Goal: Information Seeking & Learning: Learn about a topic

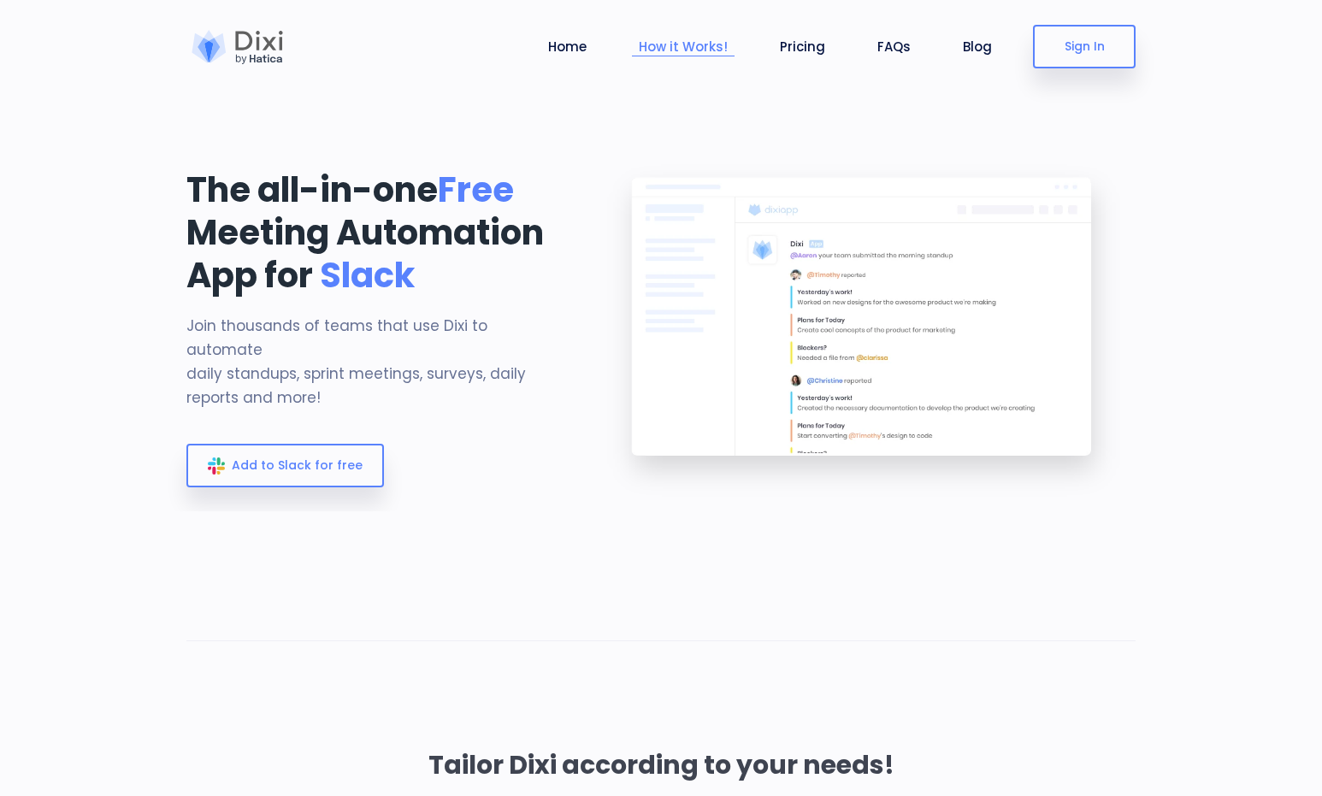
click at [682, 40] on link "How it Works!" at bounding box center [683, 47] width 103 height 20
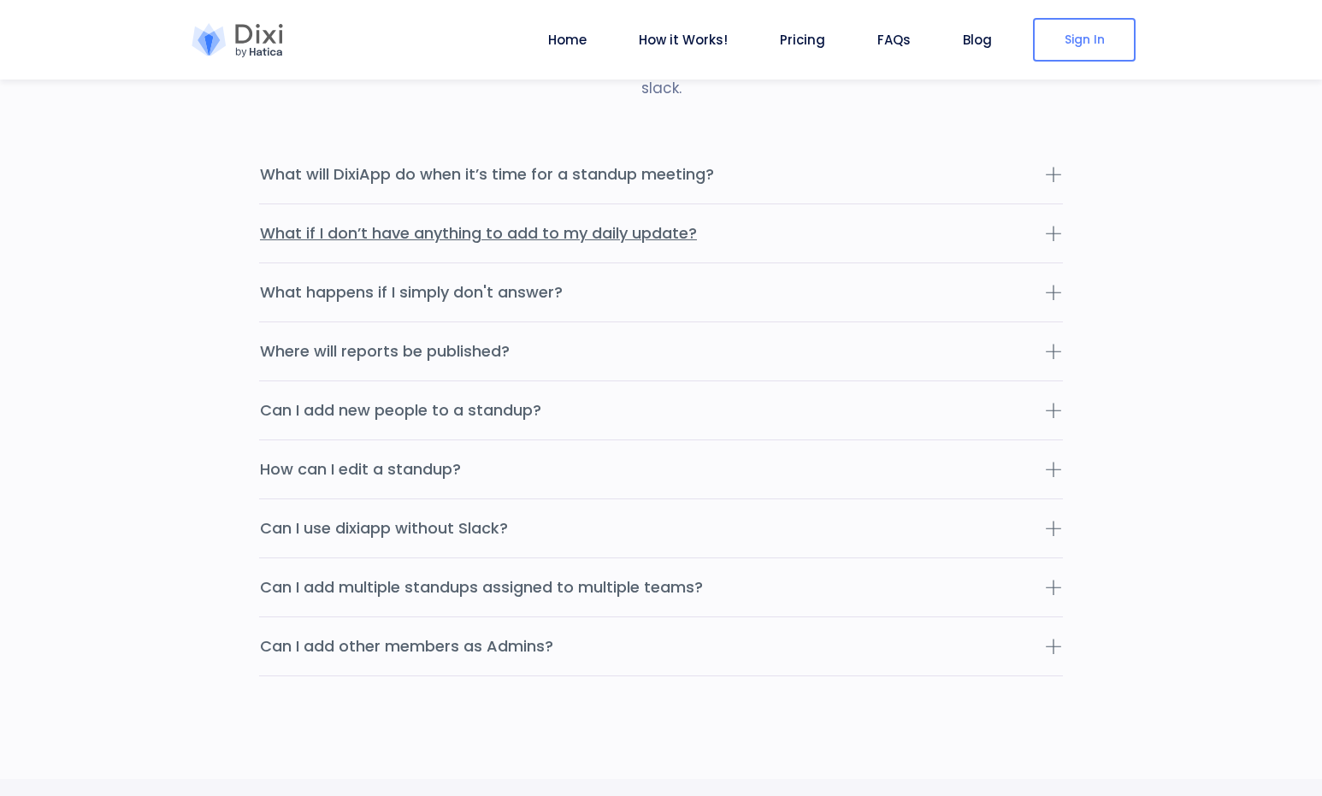
scroll to position [5328, 0]
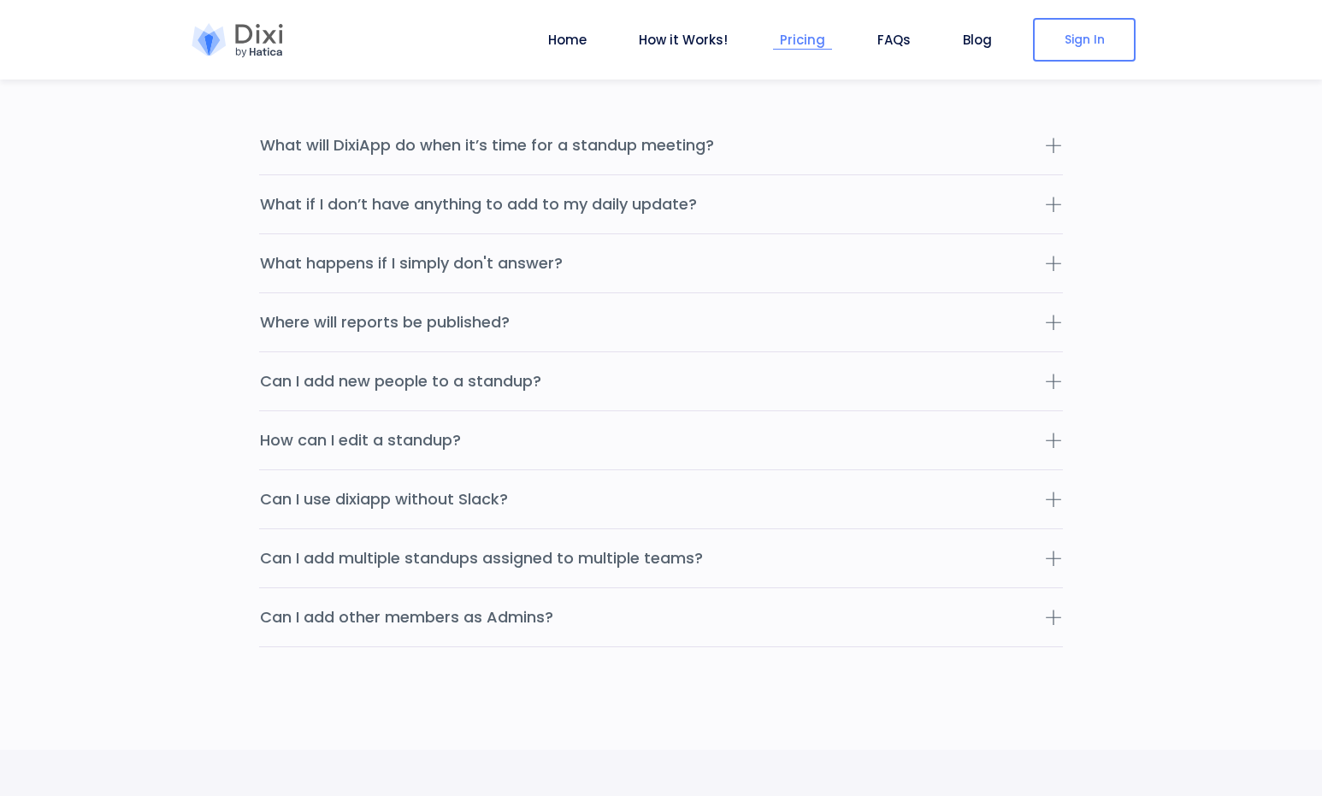
click at [806, 38] on link "Pricing" at bounding box center [802, 40] width 59 height 20
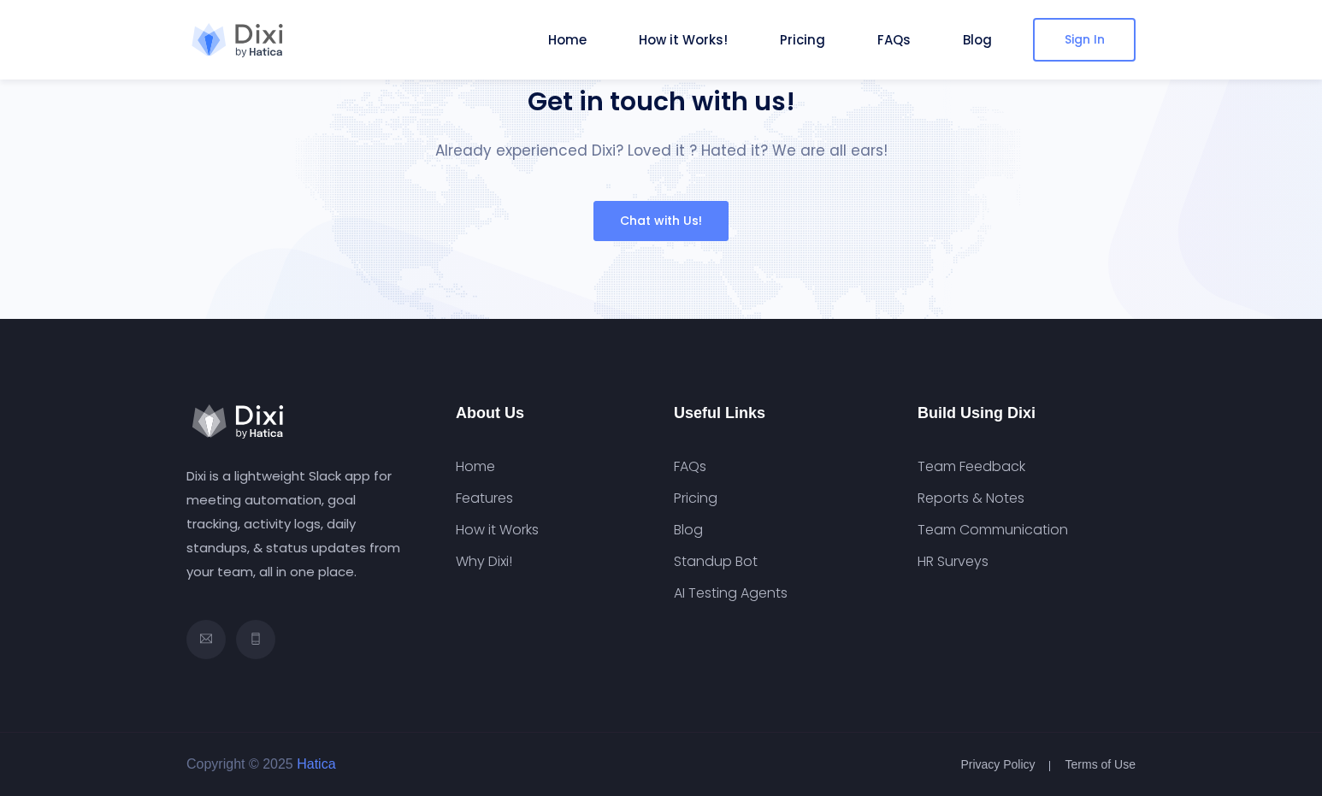
scroll to position [6585, 0]
click at [698, 504] on link "Pricing" at bounding box center [696, 498] width 44 height 17
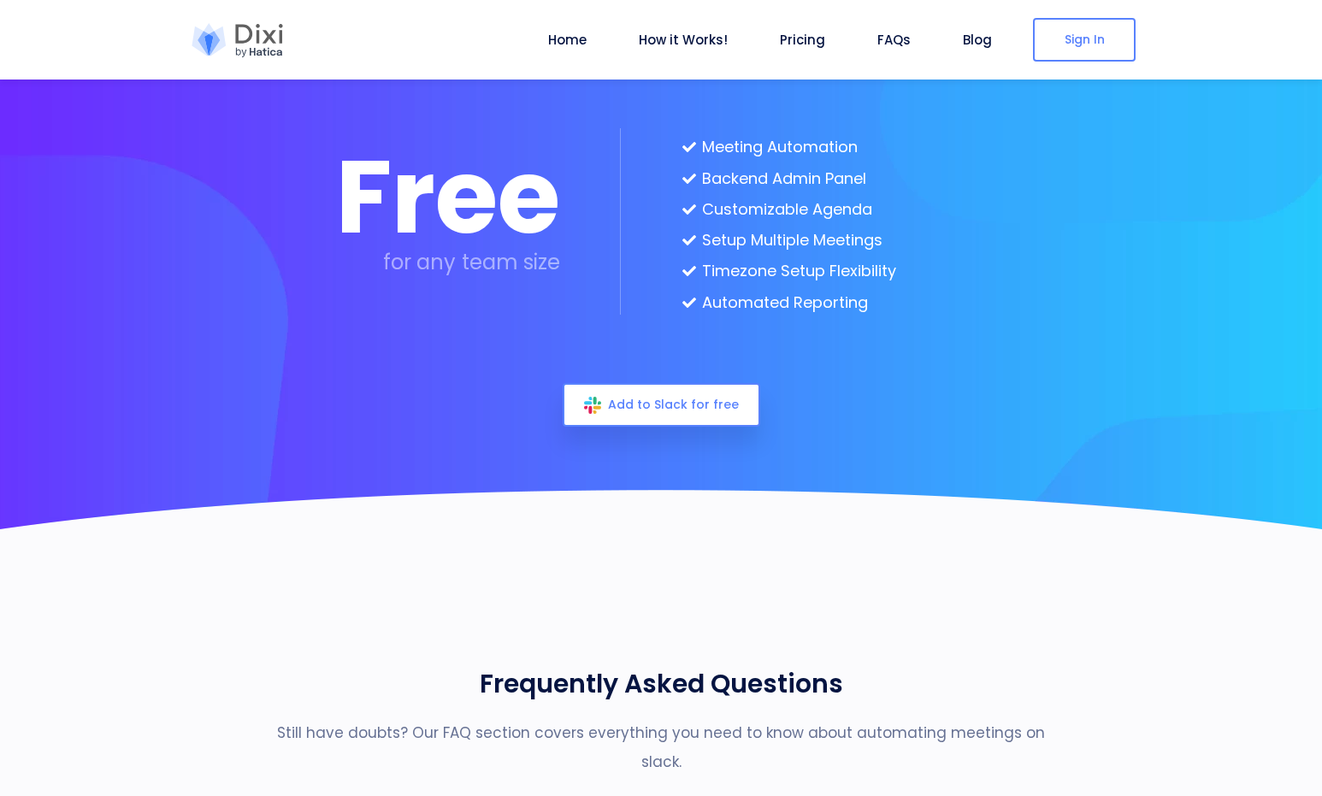
click at [264, 56] on div at bounding box center [237, 40] width 103 height 34
